Goal: Transaction & Acquisition: Purchase product/service

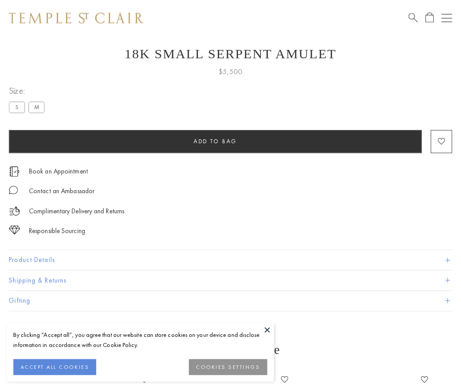
scroll to position [35, 0]
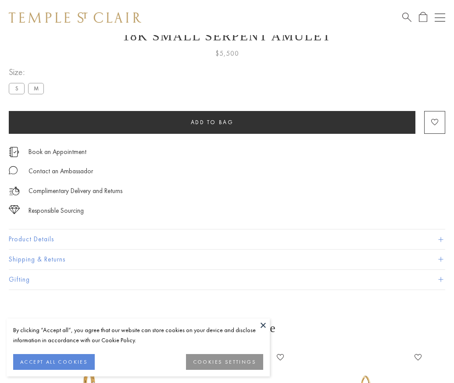
click at [212, 122] on span "Add to bag" at bounding box center [212, 121] width 43 height 7
